Goal: Find specific page/section: Find specific page/section

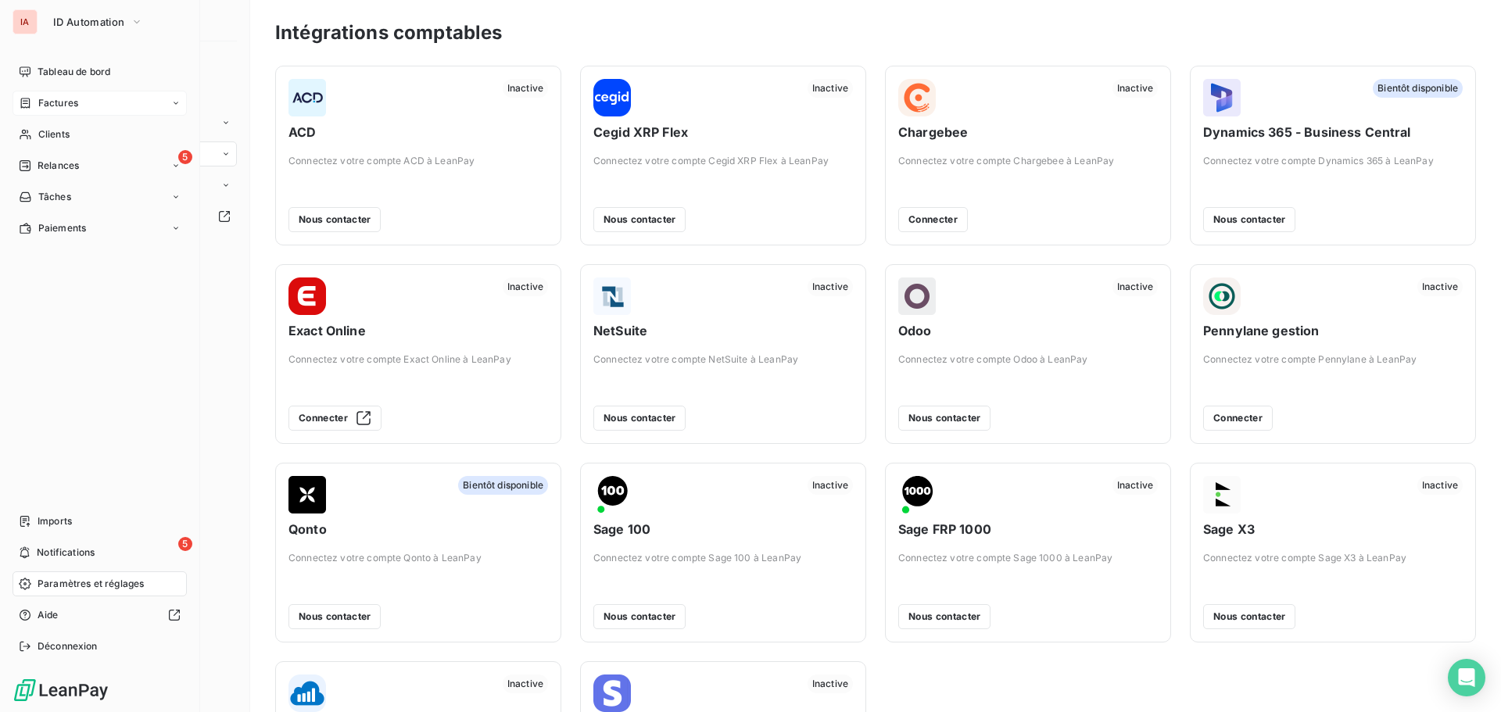
click at [68, 102] on span "Factures" at bounding box center [58, 103] width 40 height 14
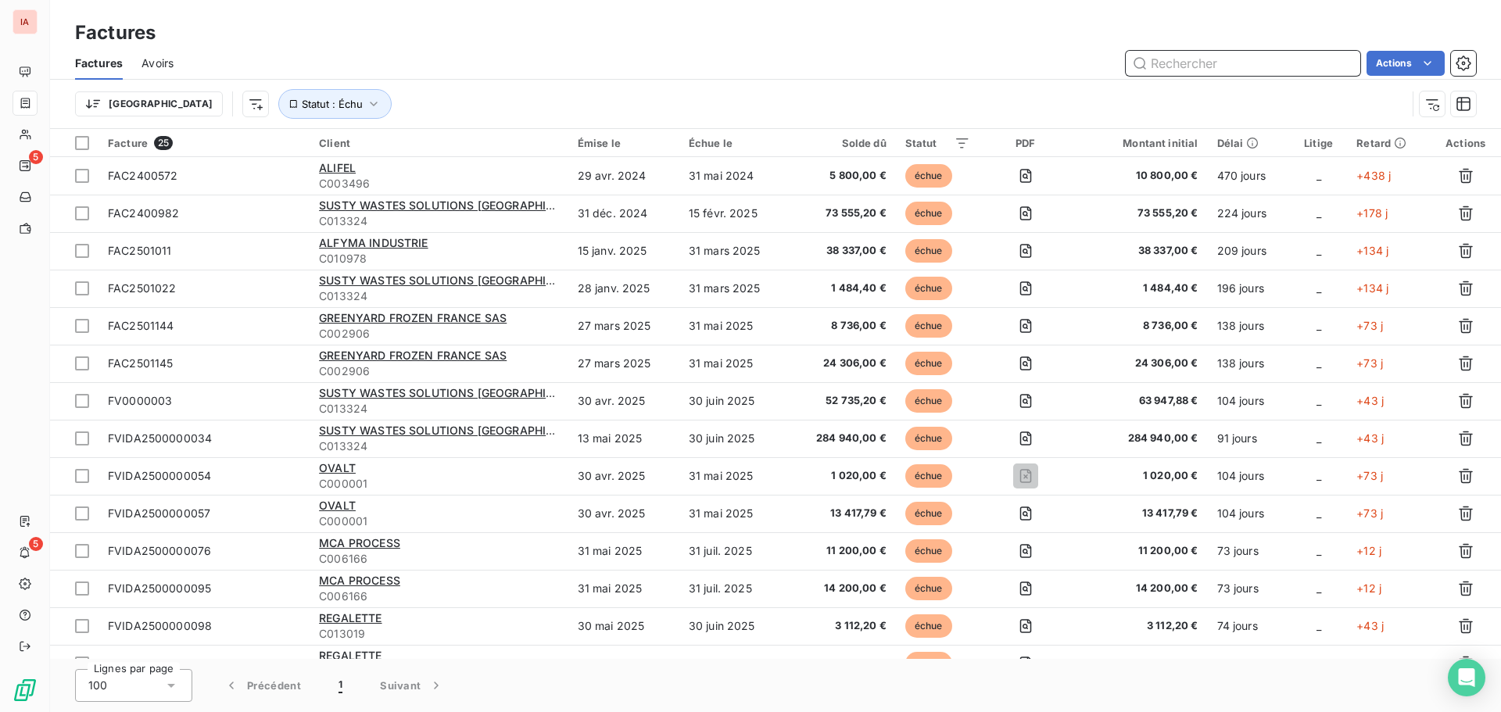
click at [1170, 70] on input "text" at bounding box center [1243, 63] width 235 height 25
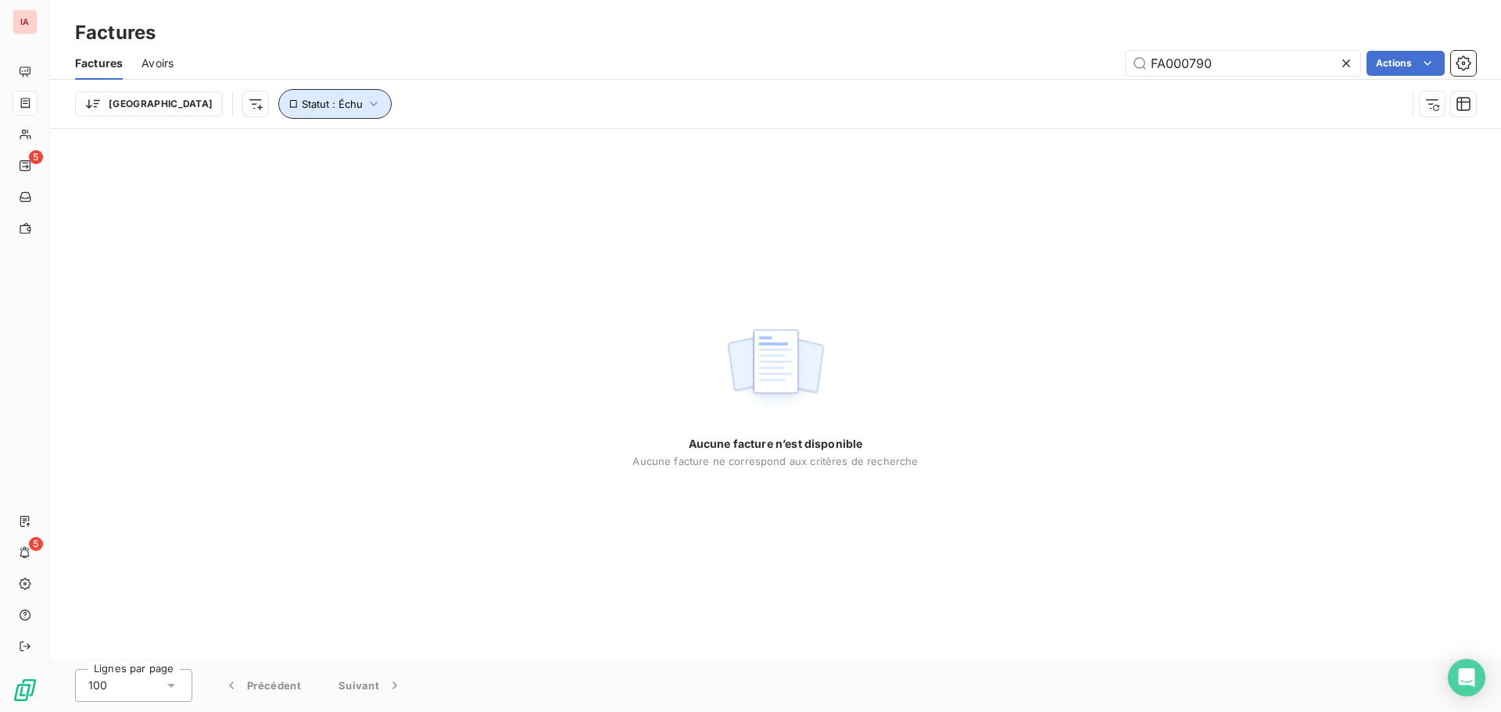
click at [366, 100] on icon "button" at bounding box center [374, 104] width 16 height 16
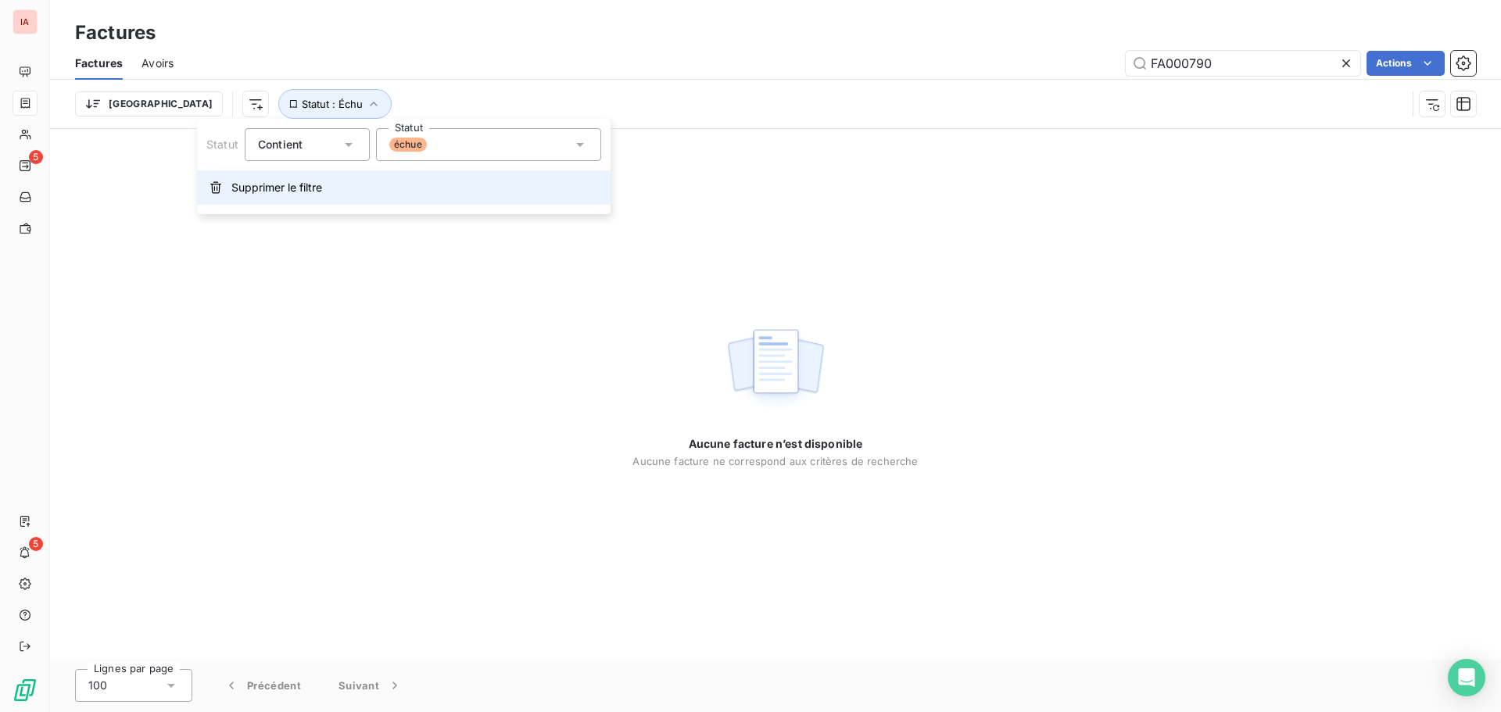
click at [248, 191] on span "Supprimer le filtre" at bounding box center [276, 188] width 91 height 16
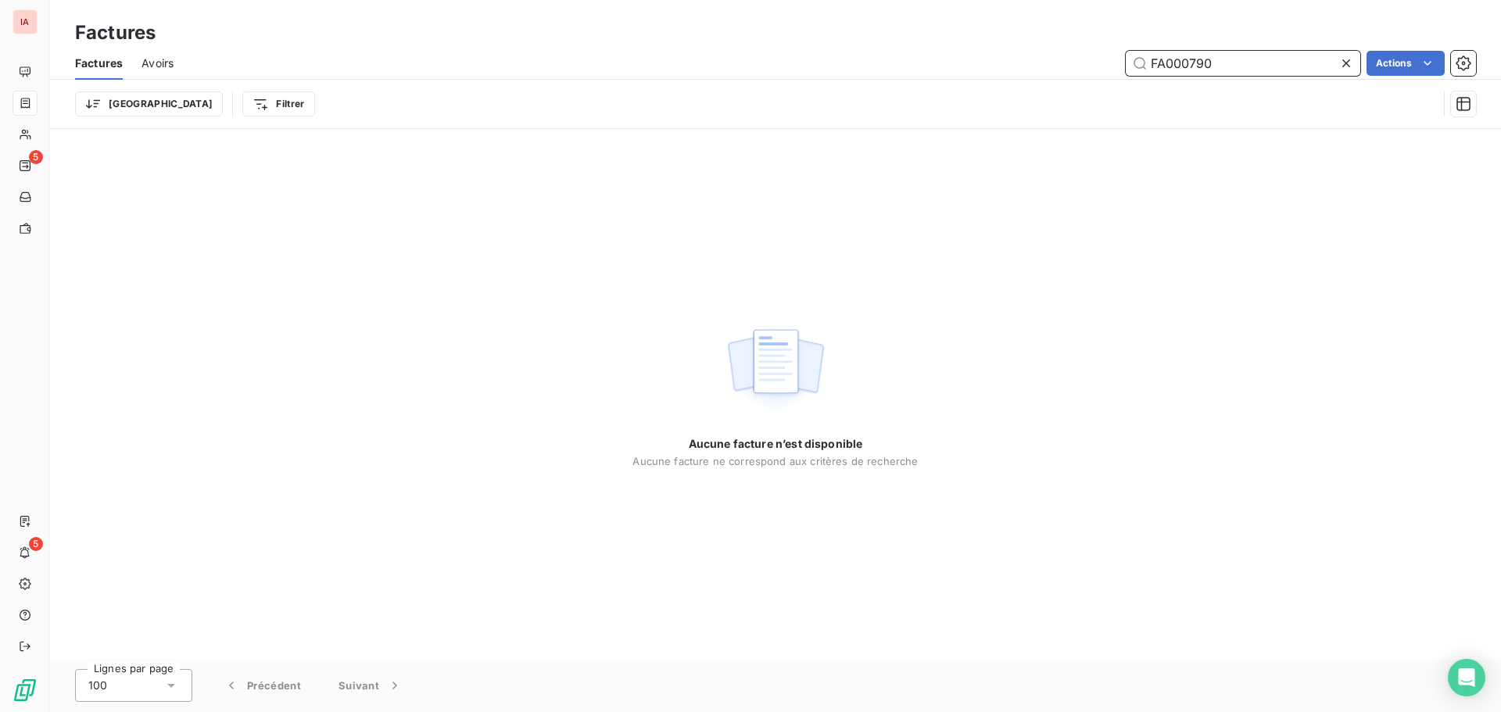
click at [1243, 63] on input "FA000790" at bounding box center [1243, 63] width 235 height 25
type input "F"
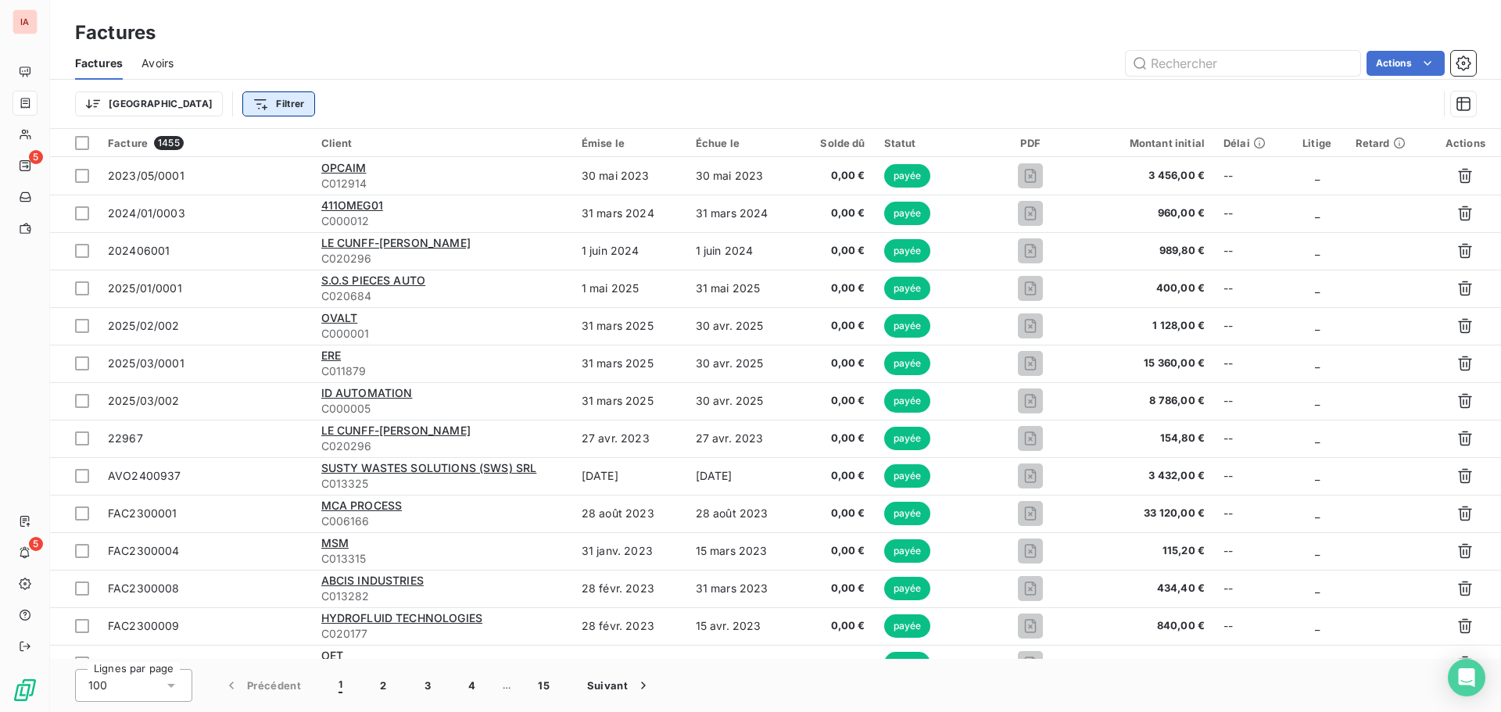
click at [213, 105] on html "IA 5 5 Factures Factures Avoirs Actions Trier Filtrer Facture 1455 Client Émise…" at bounding box center [750, 356] width 1501 height 712
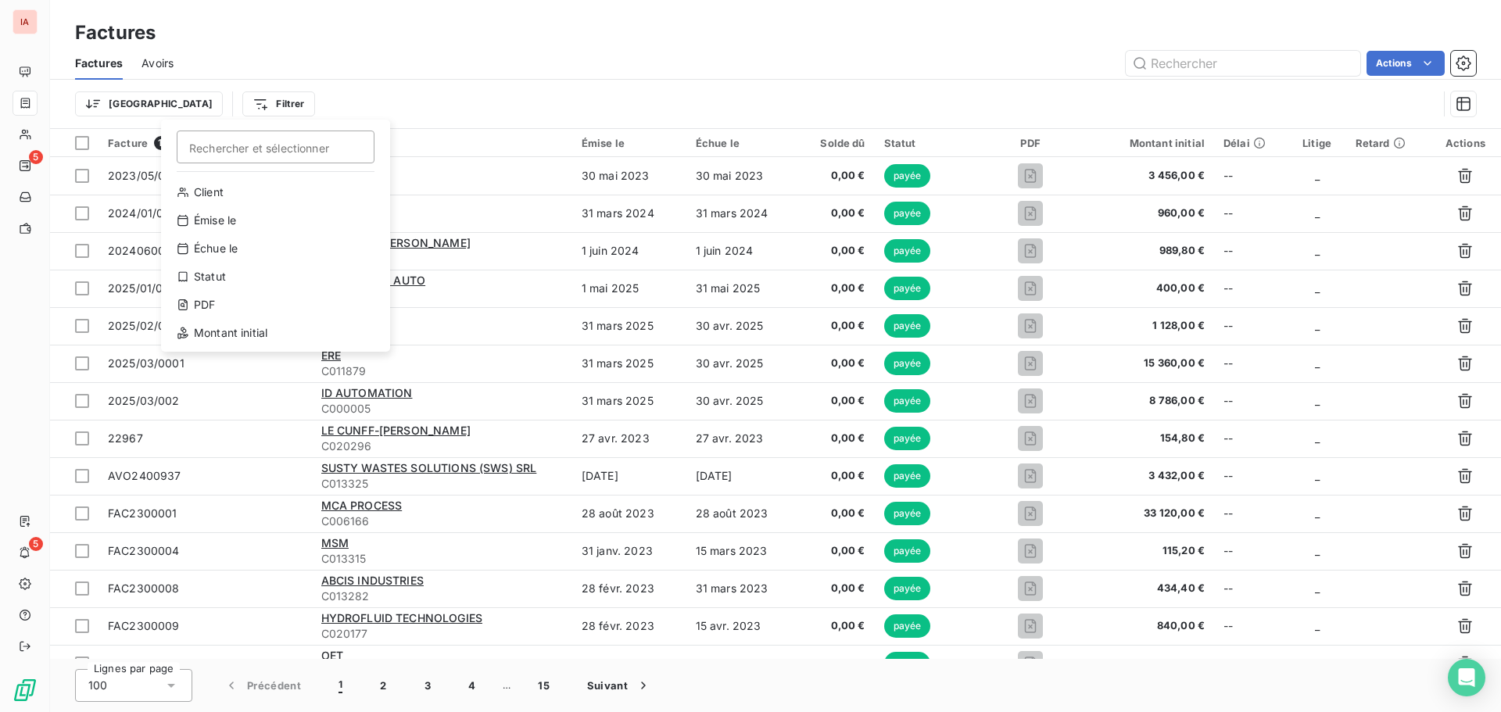
click at [477, 46] on html "IA 5 5 Factures Factures Avoirs Actions Trier Filtrer Rechercher et sélectionne…" at bounding box center [750, 356] width 1501 height 712
